Goal: Complete application form

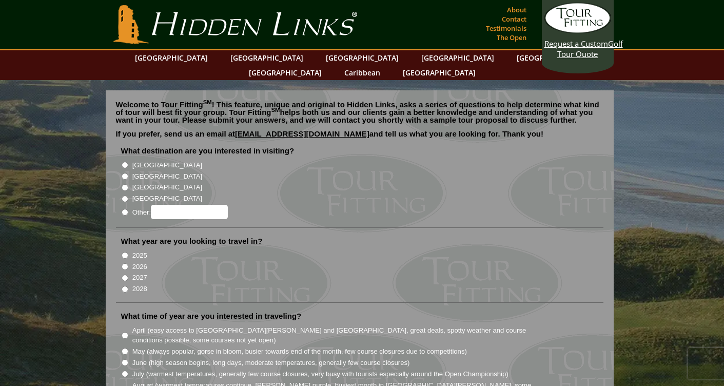
click at [152, 171] on label "[GEOGRAPHIC_DATA]" at bounding box center [167, 176] width 70 height 10
click at [128, 173] on input "[GEOGRAPHIC_DATA]" at bounding box center [125, 176] width 7 height 7
radio input "true"
click at [126, 252] on input "2025" at bounding box center [125, 255] width 7 height 7
radio input "true"
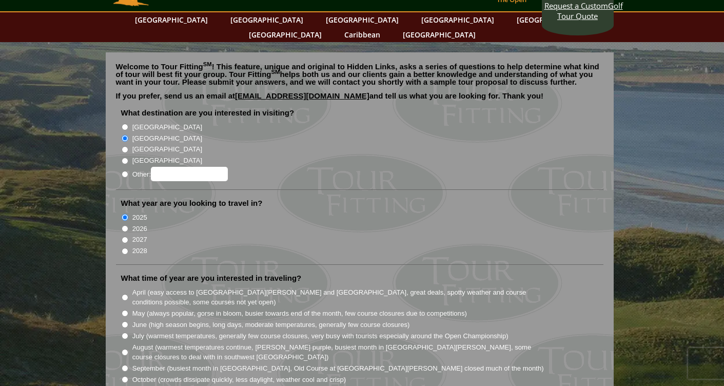
scroll to position [41, 0]
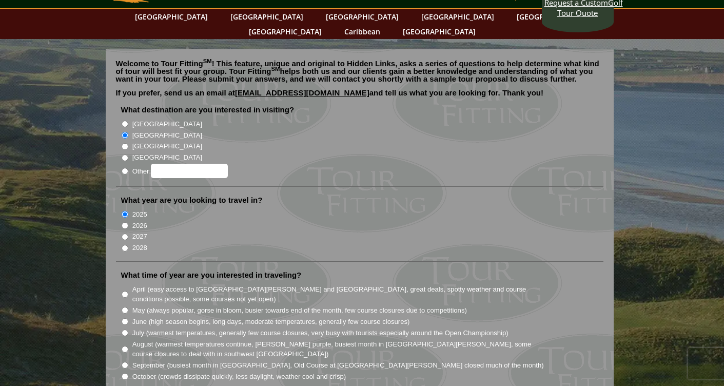
click at [139, 317] on label "June (high season begins, long days, moderate temperatures, generally few cours…" at bounding box center [271, 322] width 278 height 10
click at [128, 318] on input "June (high season begins, long days, moderate temperatures, generally few cours…" at bounding box center [125, 321] width 7 height 7
radio input "true"
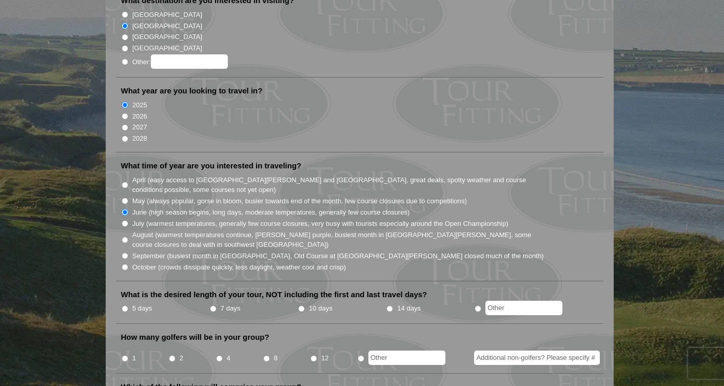
scroll to position [152, 0]
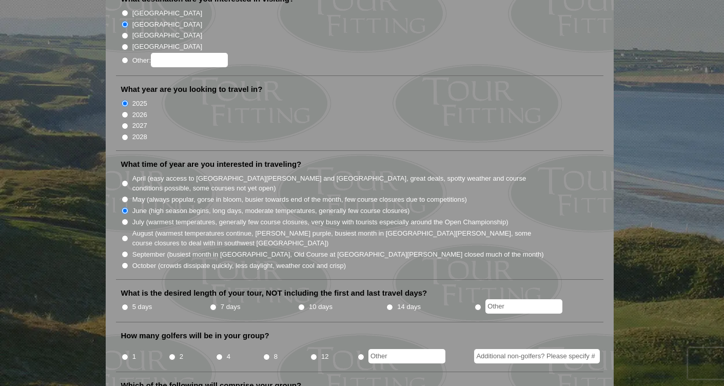
click at [214, 304] on input "7 days" at bounding box center [213, 307] width 7 height 7
radio input "true"
click at [125, 354] on input "1" at bounding box center [125, 357] width 7 height 7
radio input "true"
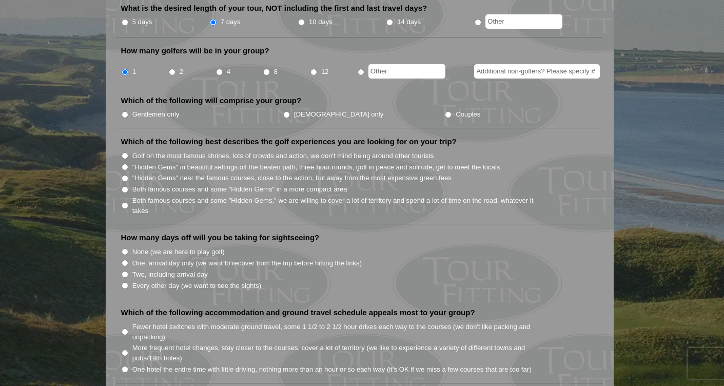
scroll to position [456, 0]
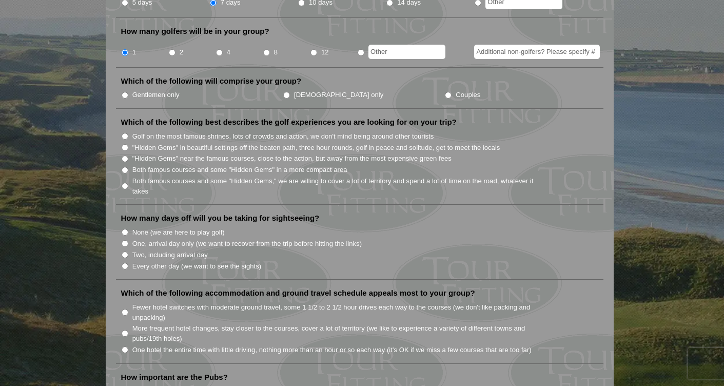
click at [157, 90] on label "Gentlemen only" at bounding box center [155, 95] width 47 height 10
click at [128, 92] on input "Gentlemen only" at bounding box center [125, 95] width 7 height 7
radio input "true"
click at [168, 131] on label "Golf on the most famous shrines, lots of crowds and action, we don't mind being…" at bounding box center [283, 136] width 302 height 10
click at [128, 133] on input "Golf on the most famous shrines, lots of crowds and action, we don't mind being…" at bounding box center [125, 136] width 7 height 7
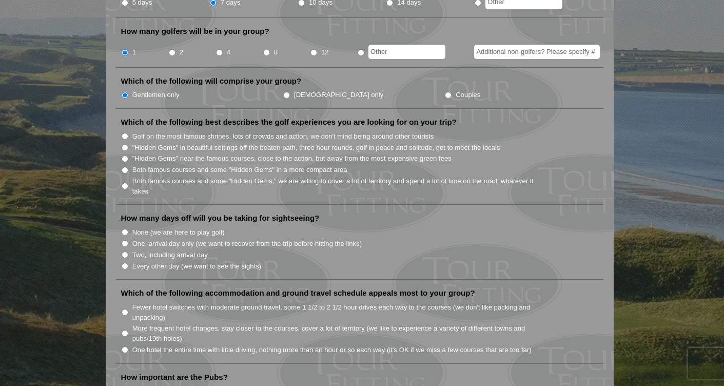
radio input "true"
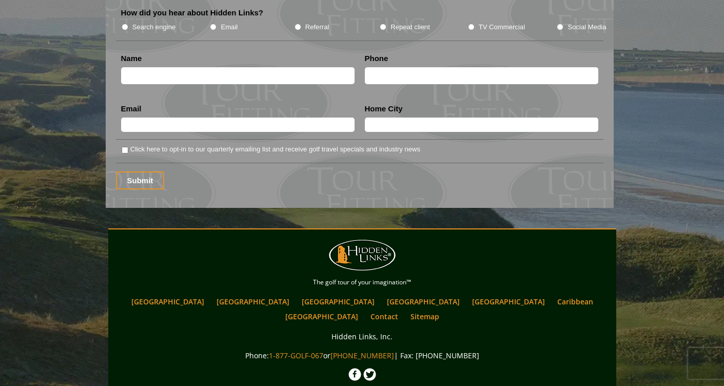
scroll to position [1378, 0]
